Goal: Task Accomplishment & Management: Complete application form

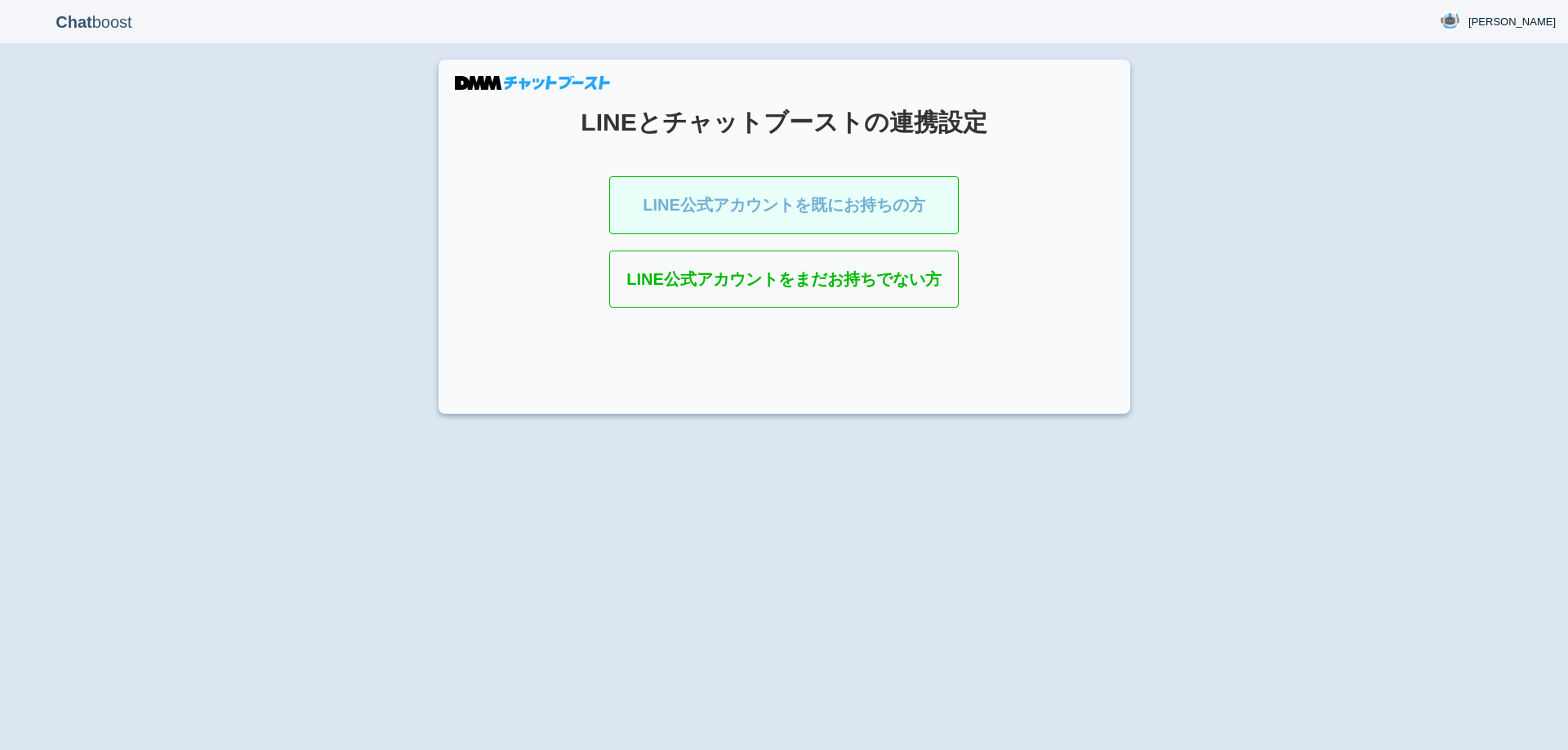
click at [737, 195] on link "LINE公式アカウントを既にお持ちの方" at bounding box center [783, 205] width 349 height 58
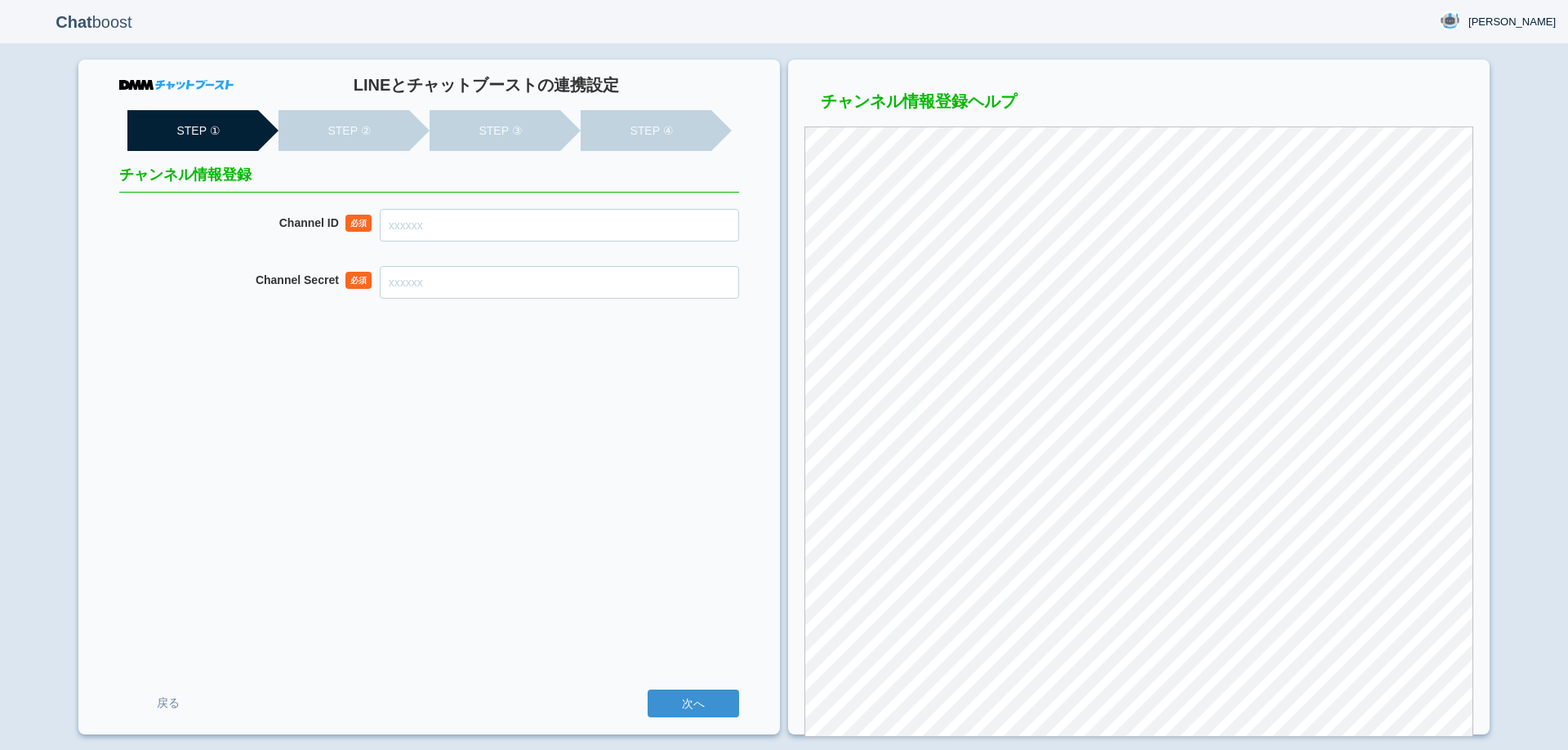
click at [702, 220] on input "Channel ID" at bounding box center [559, 225] width 360 height 33
type input "2007956072"
click at [585, 287] on input "Channel Secret" at bounding box center [559, 282] width 360 height 33
paste input "d19cebea4329478bac09cd4f6f333a81"
type input "d19cebea4329478bac09cd4f6f333a81"
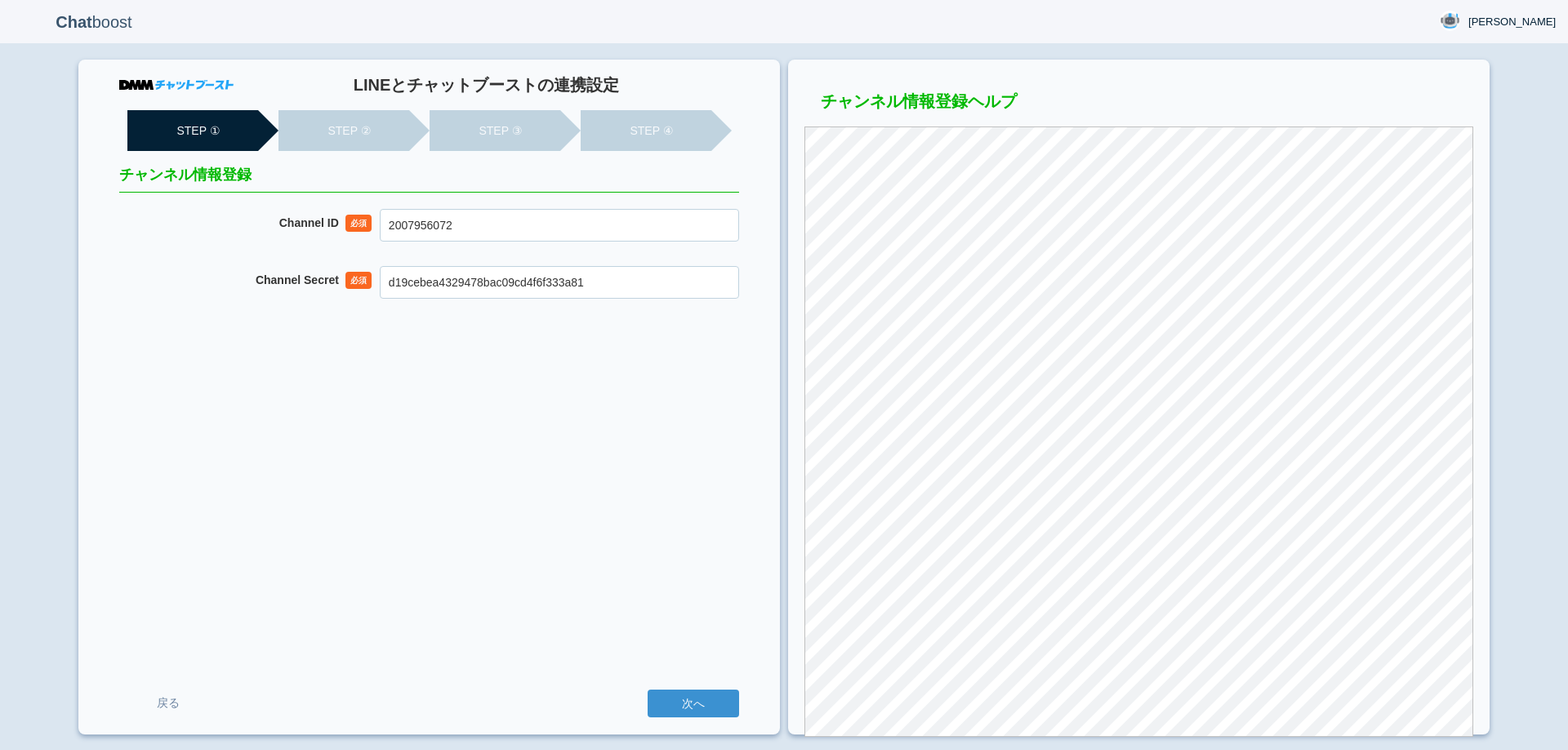
click at [553, 475] on div "LINEとチャットブーストの連携設定 STEP ① STEP ② STEP ③ STEP ④ チャンネル情報登録 Channel ID 必須 20079560…" at bounding box center [428, 397] width 701 height 676
drag, startPoint x: 529, startPoint y: 552, endPoint x: 517, endPoint y: 515, distance: 38.9
click at [528, 552] on div "LINEとチャットブーストの連携設定 STEP ① STEP ② STEP ③ STEP ④ チャンネル情報登録 Channel ID 必須 20079560…" at bounding box center [428, 397] width 701 height 676
click at [717, 695] on input "次へ" at bounding box center [693, 704] width 91 height 28
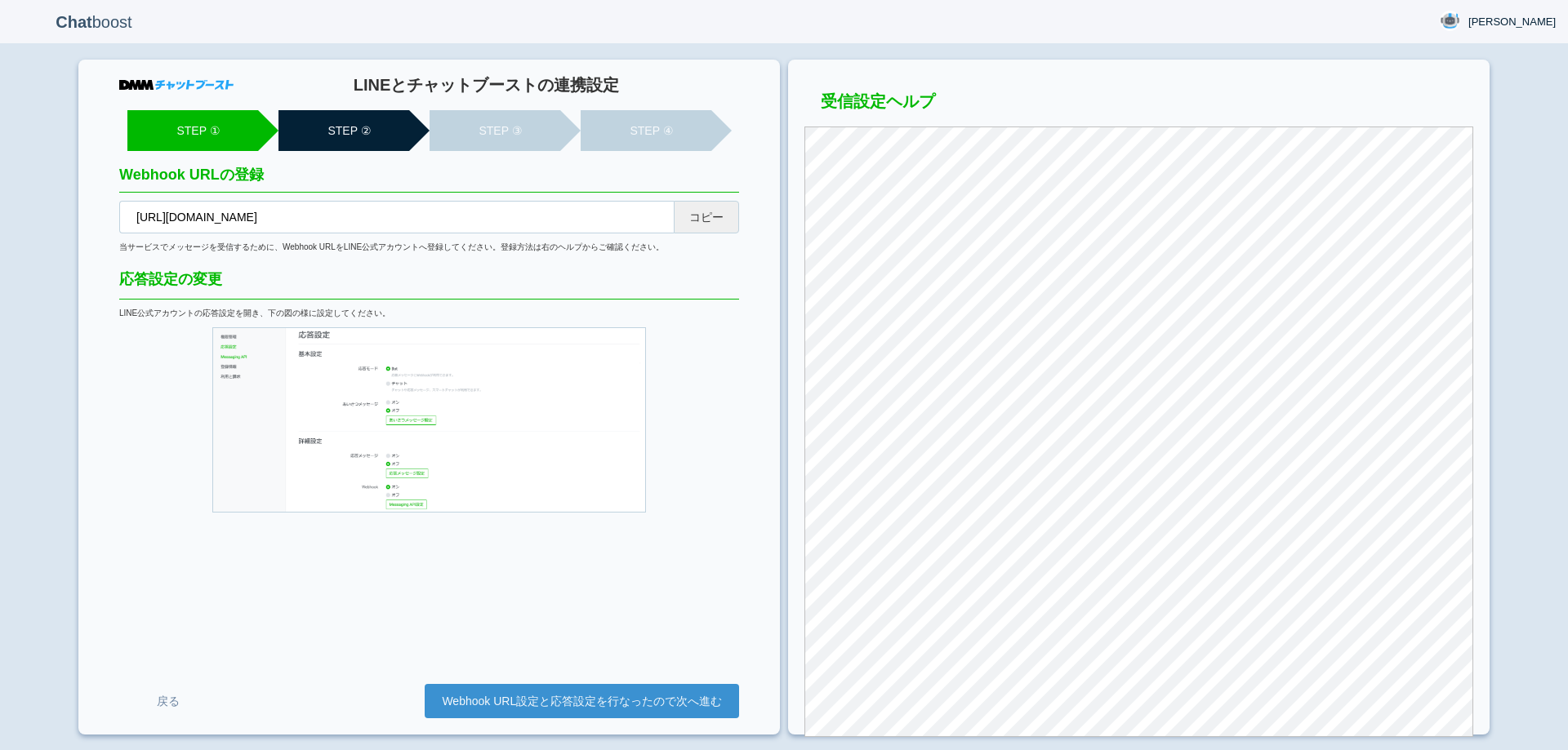
drag, startPoint x: 723, startPoint y: 222, endPoint x: 911, endPoint y: 75, distance: 238.6
click at [723, 222] on button "コピー" at bounding box center [706, 216] width 65 height 33
click at [689, 694] on link "Webhook URL設定と応答設定を行なったので次へ進む" at bounding box center [582, 701] width 314 height 34
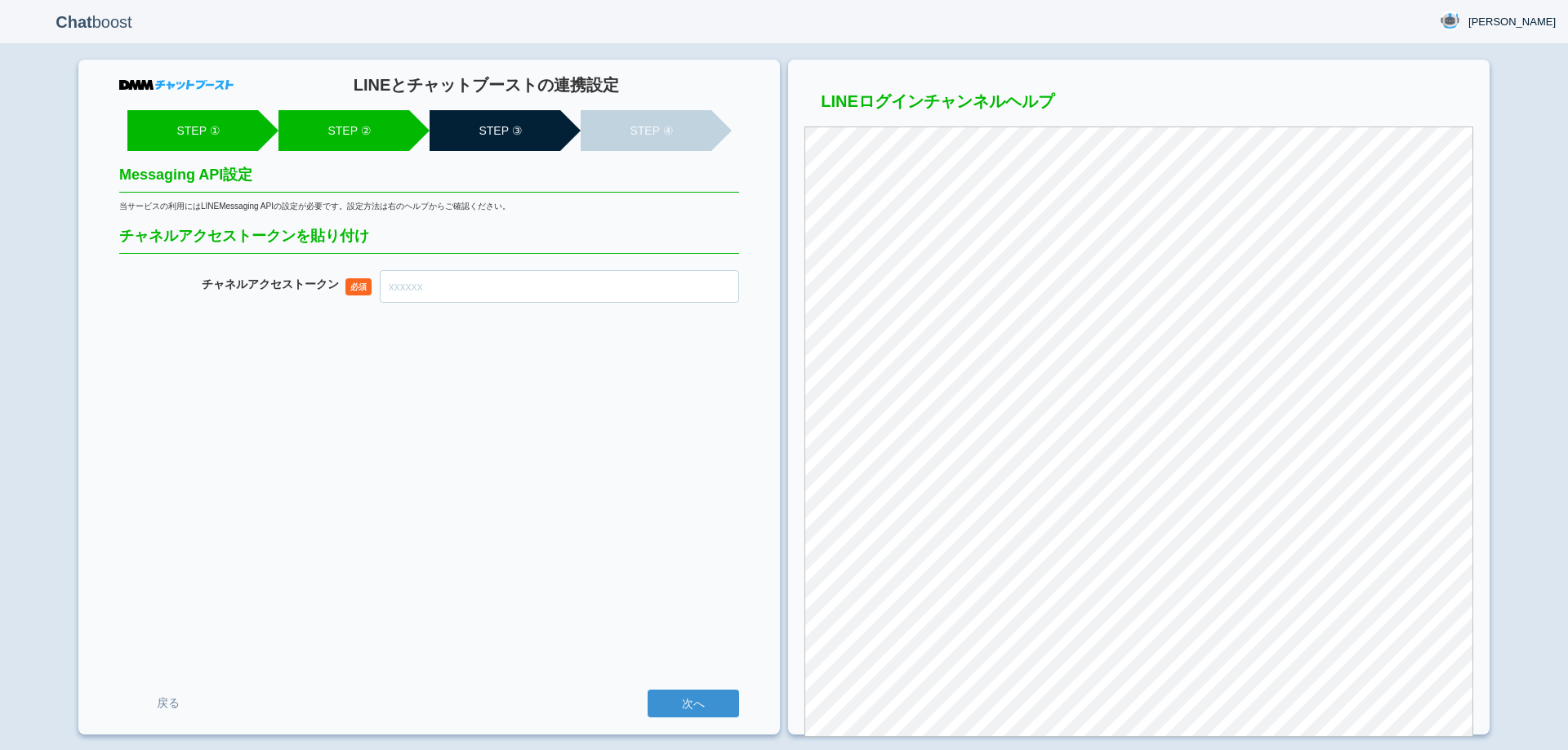
click at [582, 291] on input "チャネル アクセストークン" at bounding box center [559, 286] width 360 height 33
paste input "uh9Is+aaemWafRiHi2IcwgK3jpW3YlWRUlZGGV7SqB7RkMW1TOpAfTLSxvlkGggZASihGlhiGx3bcO4…"
type input "uh9Is+aaemWafRiHi2IcwgK3jpW3YlWRUlZGGV7SqB7RkMW1TOpAfTLSxvlkGggZASihGlhiGx3bcO4…"
click at [702, 702] on input "次へ" at bounding box center [693, 704] width 91 height 28
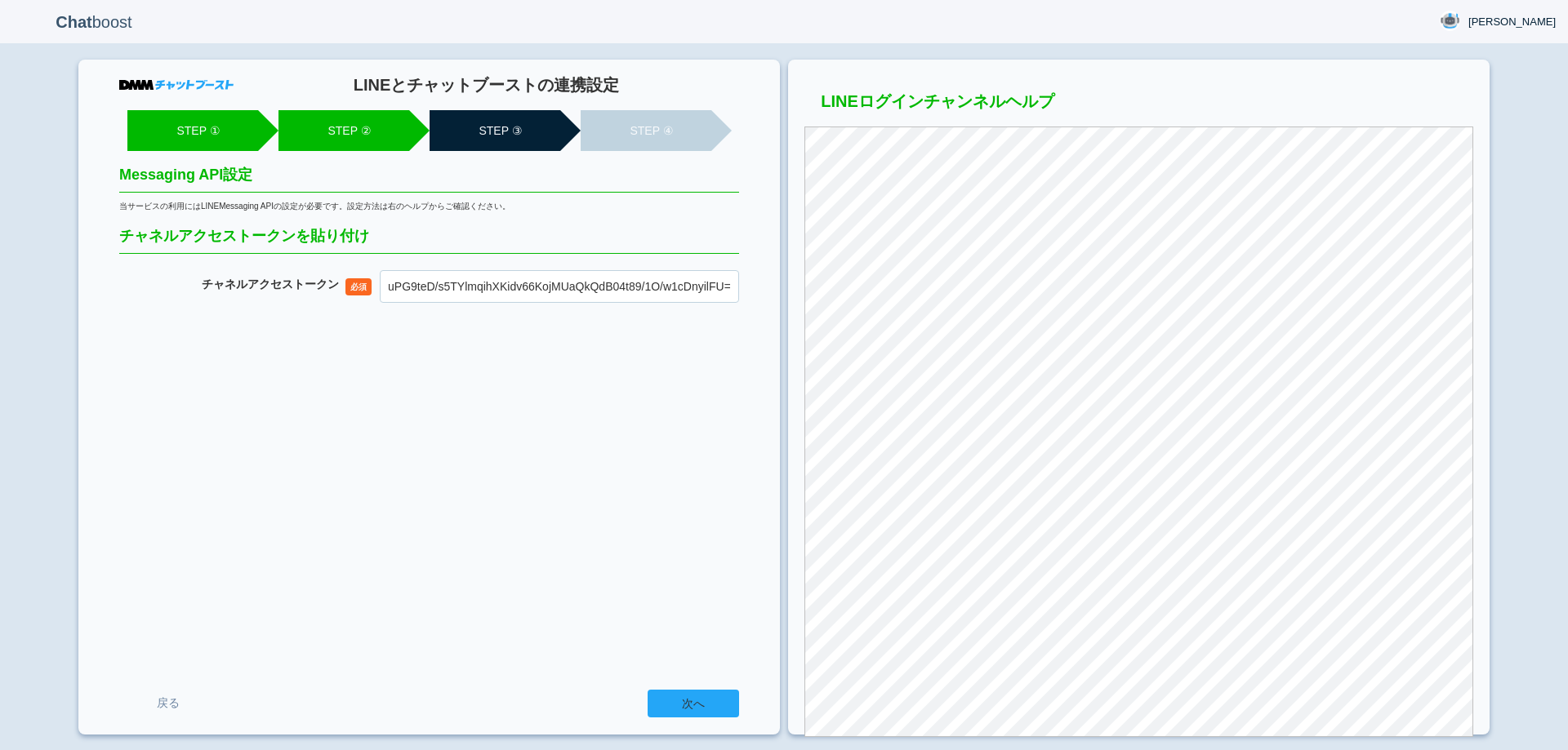
scroll to position [0, 0]
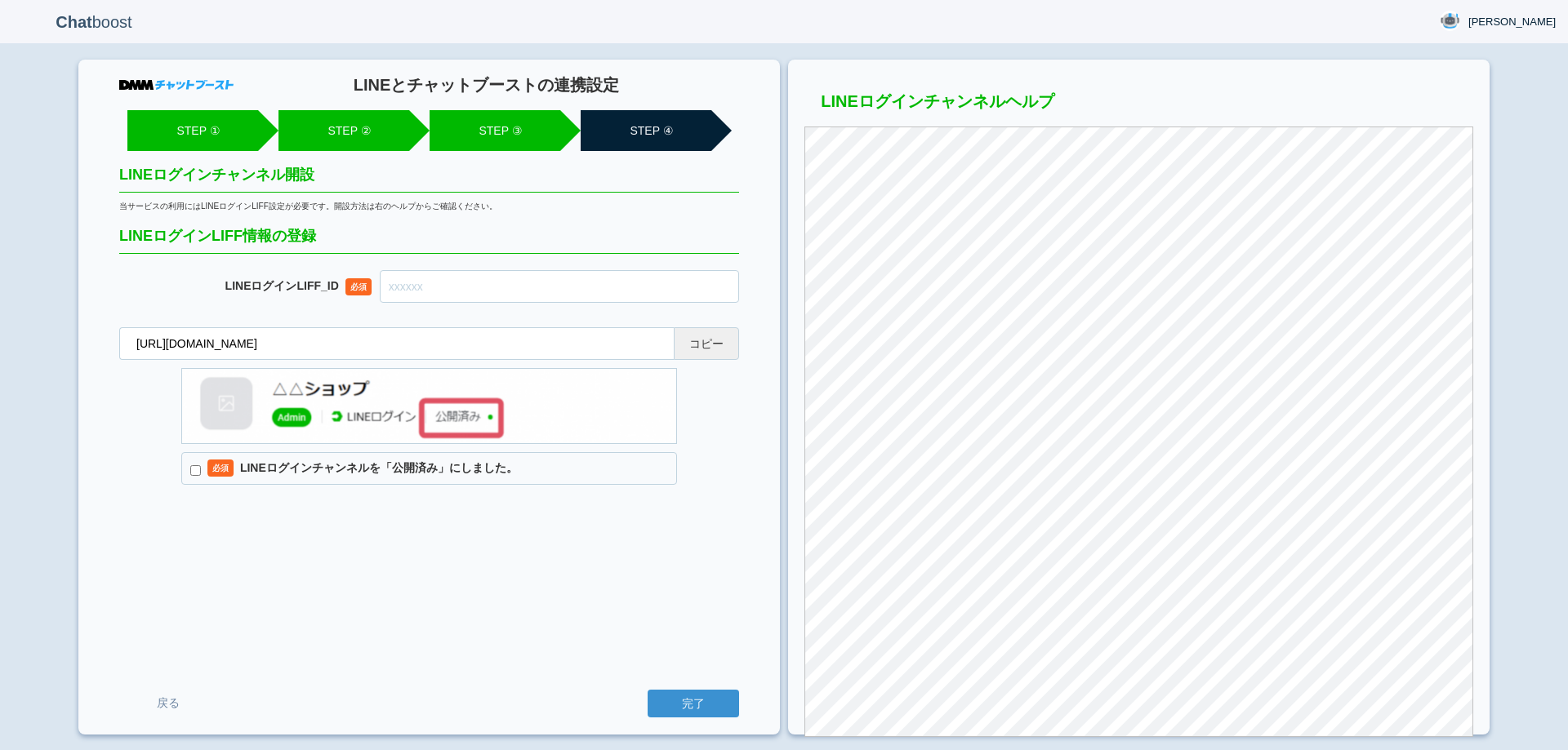
drag, startPoint x: 717, startPoint y: 349, endPoint x: 925, endPoint y: 67, distance: 350.4
click at [717, 349] on button "コピー" at bounding box center [706, 343] width 65 height 33
click at [544, 284] on input "text" at bounding box center [559, 286] width 360 height 33
paste input "2007956104-vg5Ebz6q"
type input "2007956104-vg5Ebz6q"
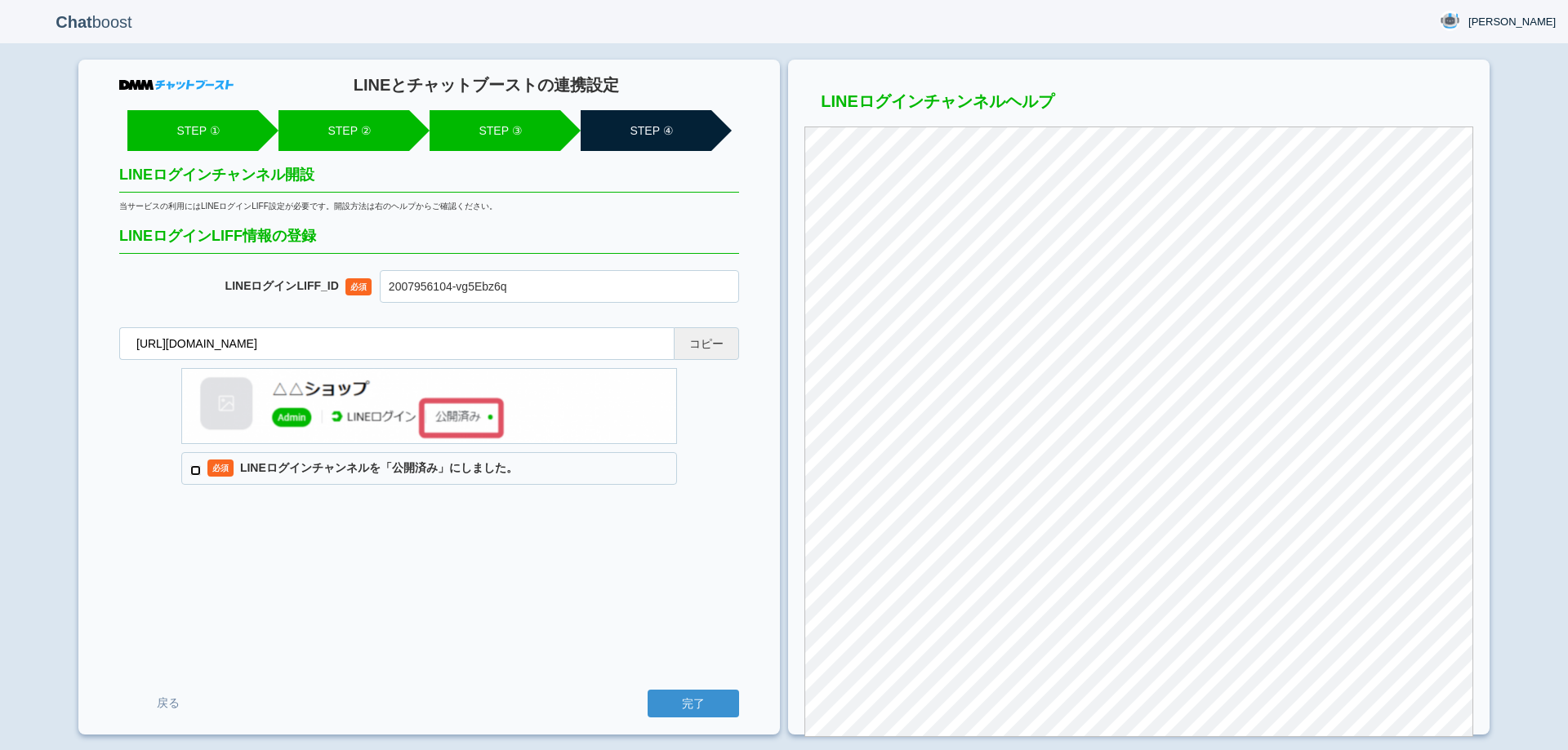
click at [190, 472] on input "必須 LINEログインチャンネルを「公開済み」にしました。" at bounding box center [195, 471] width 10 height 10
checkbox input "true"
click at [687, 701] on input "完了" at bounding box center [693, 704] width 91 height 28
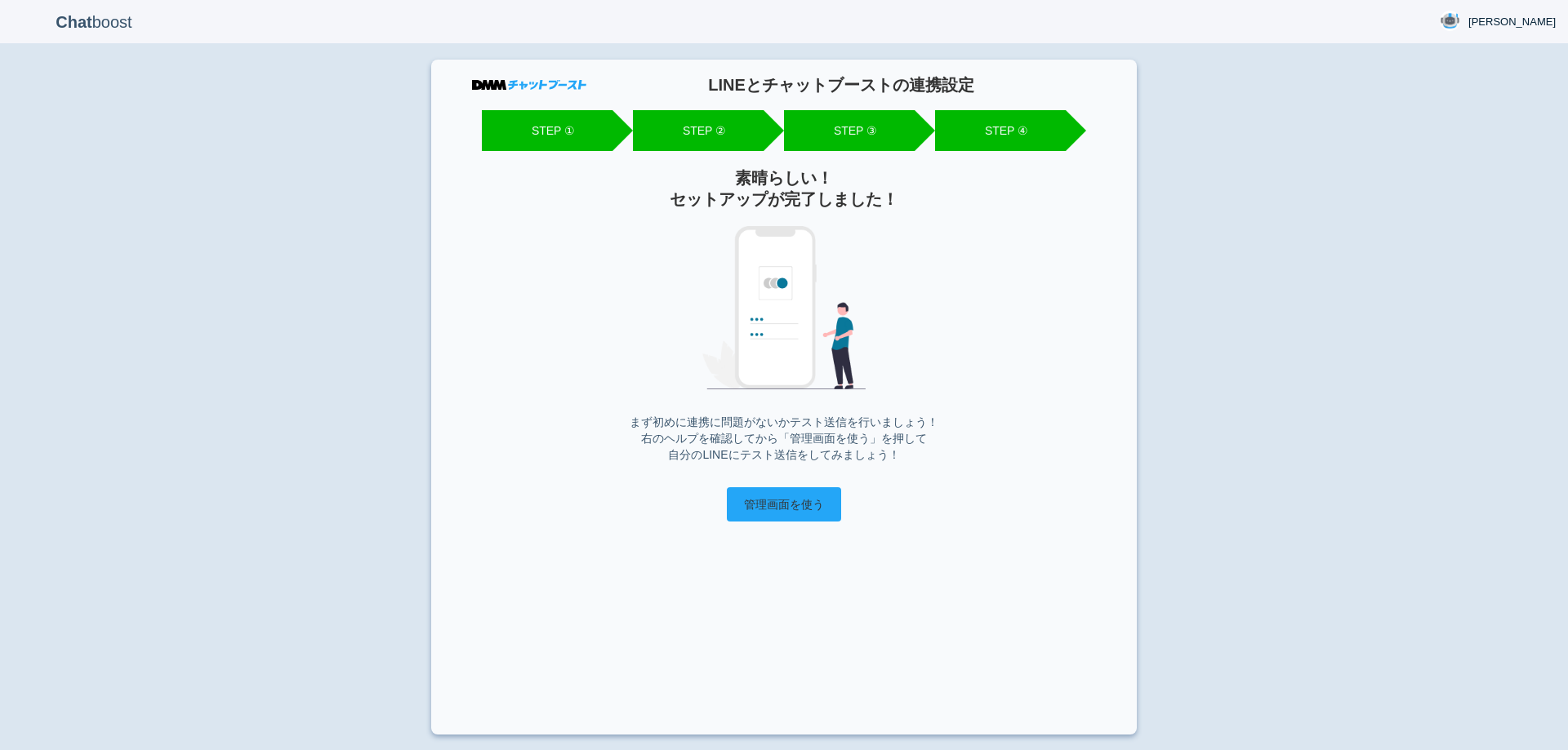
drag, startPoint x: 787, startPoint y: 500, endPoint x: 810, endPoint y: 507, distance: 24.0
click at [787, 500] on input "管理画面を使う" at bounding box center [783, 504] width 114 height 34
